Goal: Check status

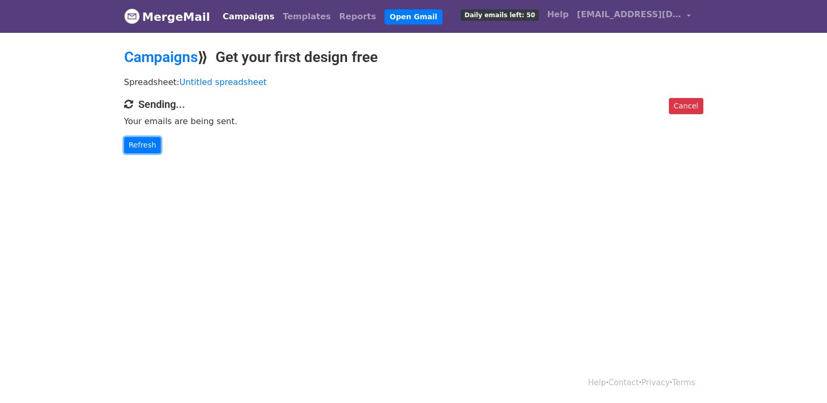
click at [129, 139] on link "Refresh" at bounding box center [142, 145] width 37 height 16
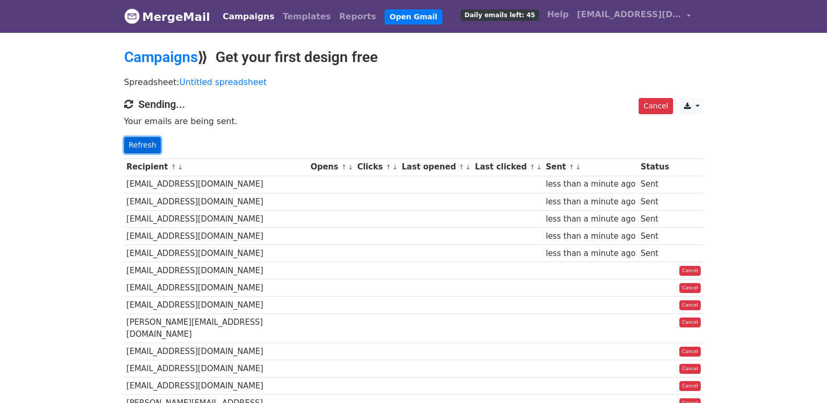
click at [145, 150] on link "Refresh" at bounding box center [142, 145] width 37 height 16
click at [145, 147] on link "Refresh" at bounding box center [142, 145] width 37 height 16
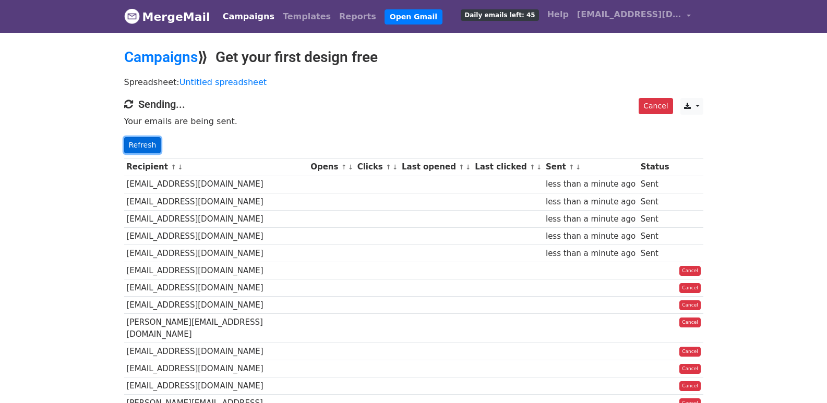
click at [145, 147] on link "Refresh" at bounding box center [142, 145] width 37 height 16
click at [145, 146] on link "Refresh" at bounding box center [142, 145] width 37 height 16
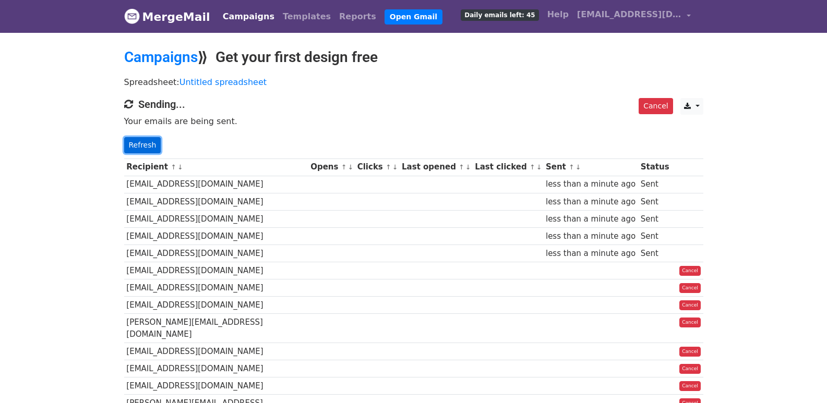
click at [145, 146] on link "Refresh" at bounding box center [142, 145] width 37 height 16
